Goal: Information Seeking & Learning: Learn about a topic

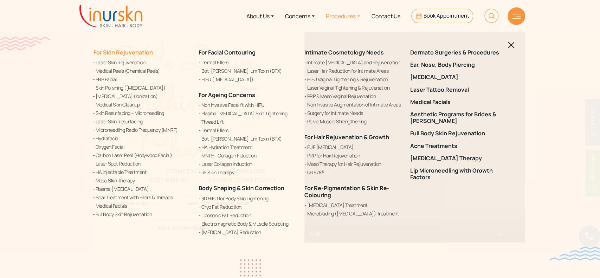
click at [140, 51] on link "For Skin Rejuvenation" at bounding box center [123, 52] width 60 height 8
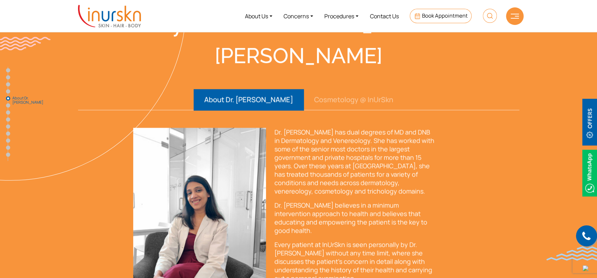
scroll to position [984, 0]
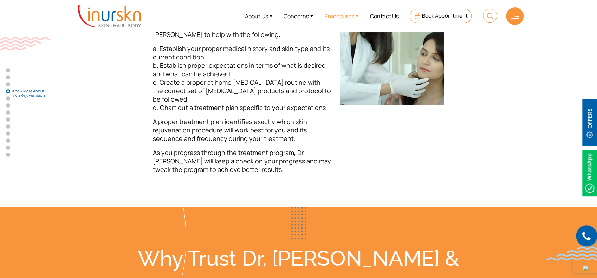
click at [350, 12] on link "Procedures" at bounding box center [341, 16] width 45 height 26
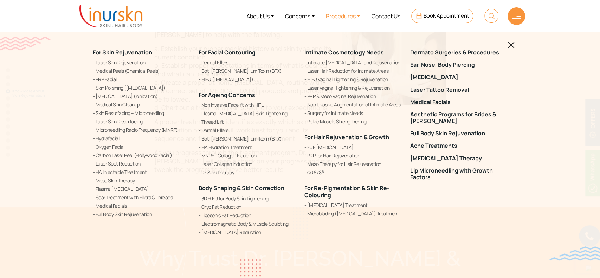
click at [508, 45] on img at bounding box center [511, 45] width 7 height 7
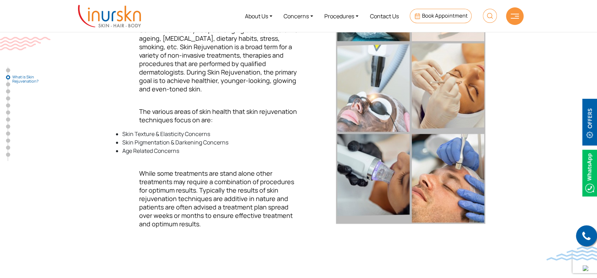
scroll to position [281, 0]
